Goal: Transaction & Acquisition: Purchase product/service

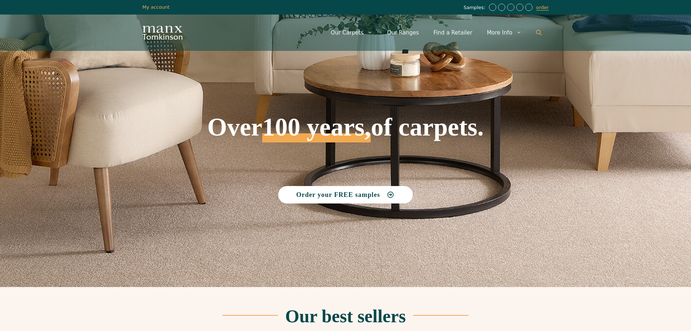
click at [540, 32] on icon "Open Search Bar" at bounding box center [538, 32] width 5 height 5
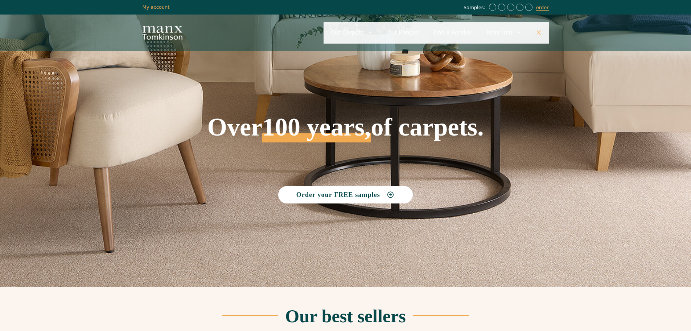
click at [397, 31] on input "Primary" at bounding box center [436, 33] width 225 height 22
type input "**********"
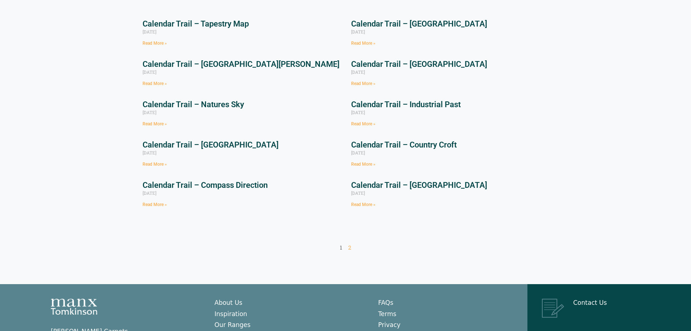
scroll to position [109, 0]
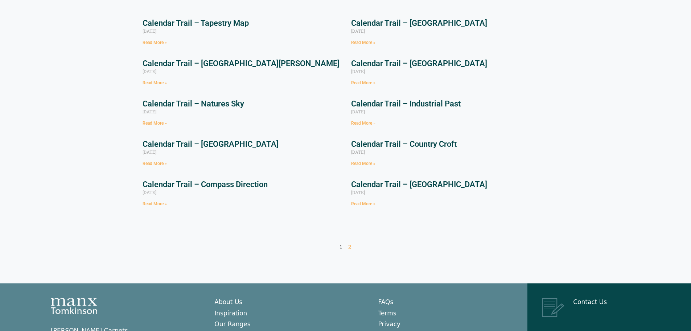
click at [225, 183] on link "Calendar Trail – Compass Direction" at bounding box center [205, 184] width 125 height 9
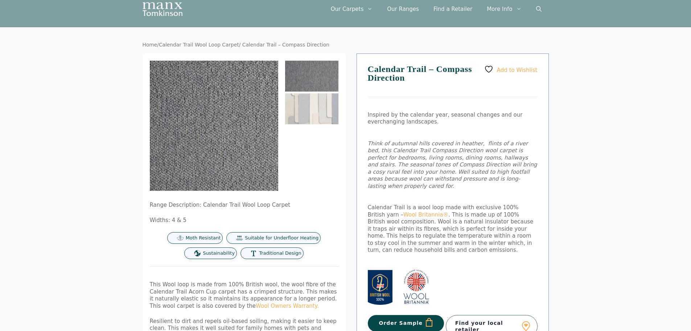
scroll to position [36, 0]
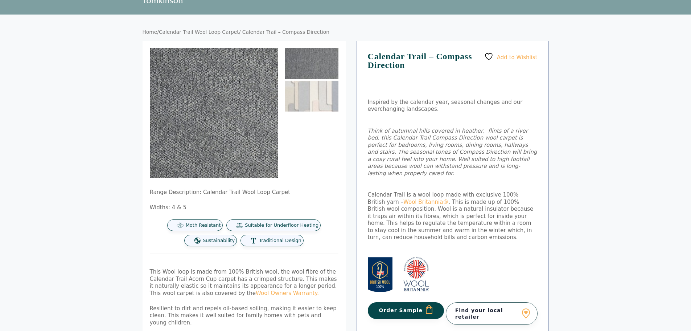
click at [594, 166] on body "Skip to content Samples: order My Account My account Menu Menu Our Carpets View…" at bounding box center [345, 326] width 691 height 724
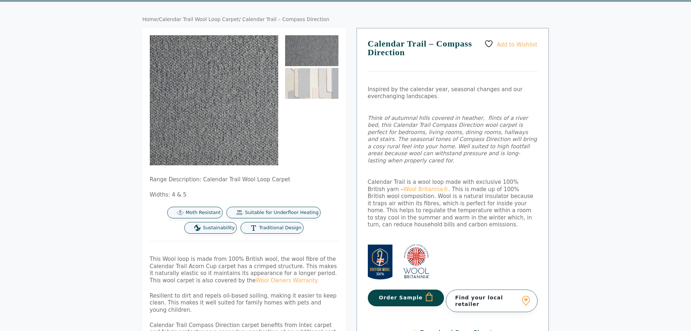
scroll to position [0, 0]
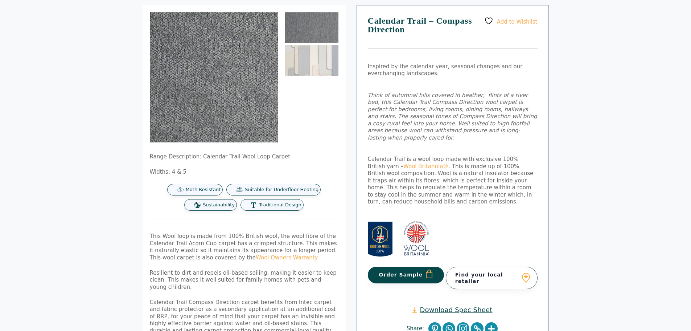
scroll to position [73, 0]
